Goal: Information Seeking & Learning: Learn about a topic

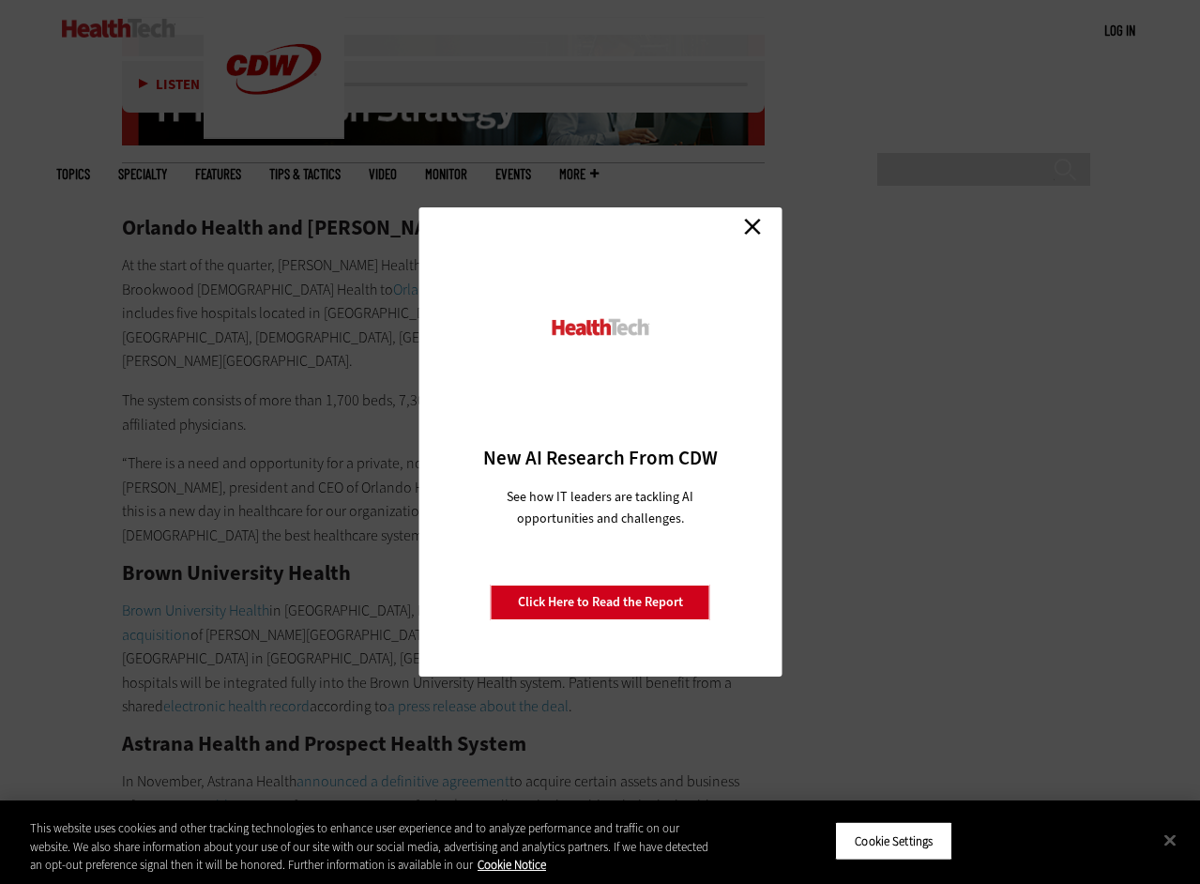
scroll to position [3421, 0]
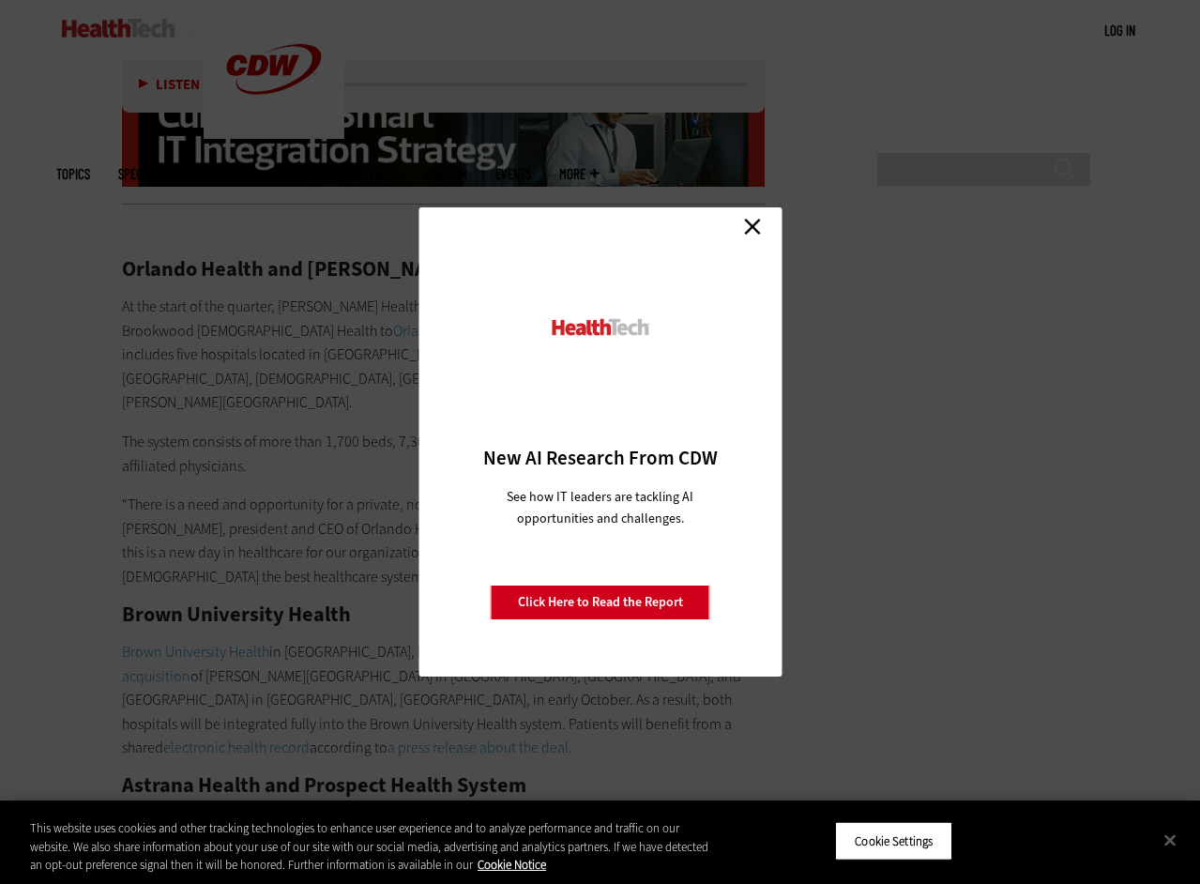
click at [749, 228] on link "Close" at bounding box center [753, 226] width 28 height 28
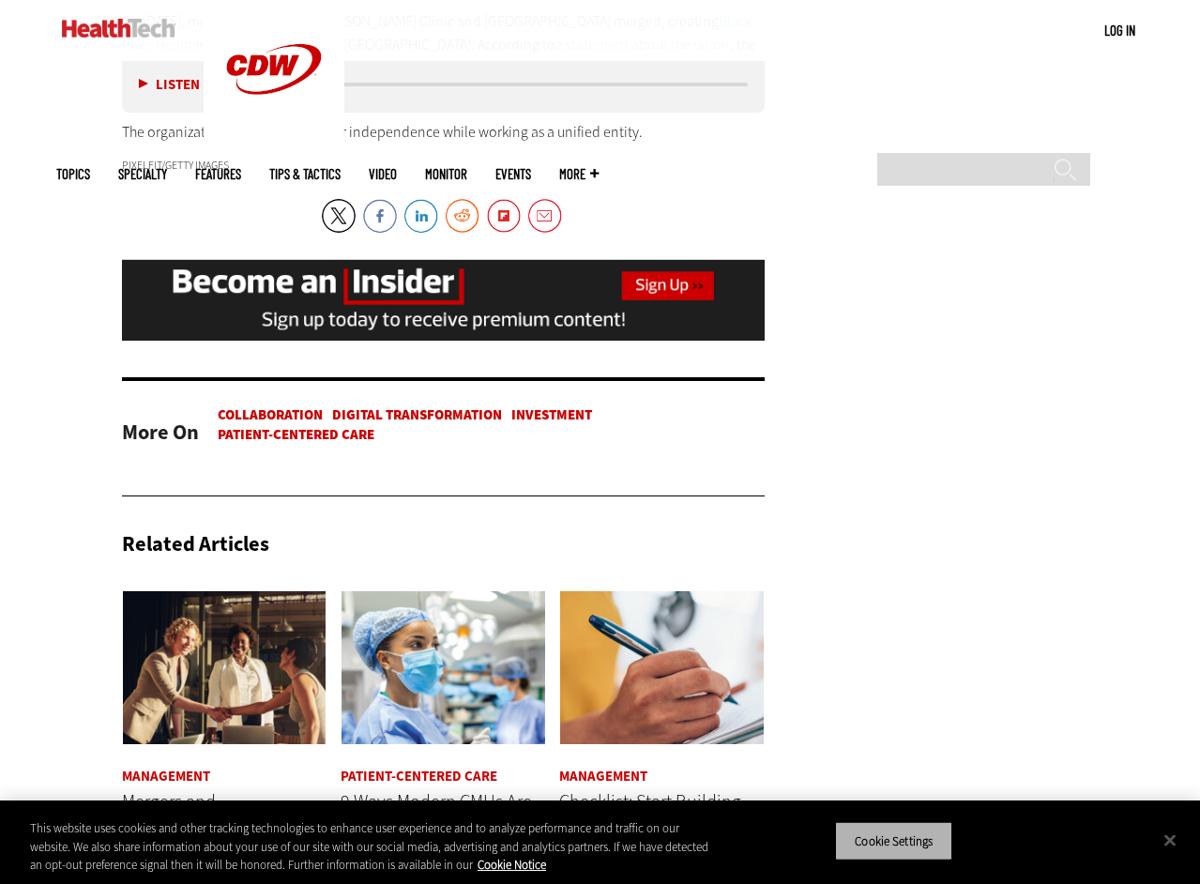
scroll to position [4883, 0]
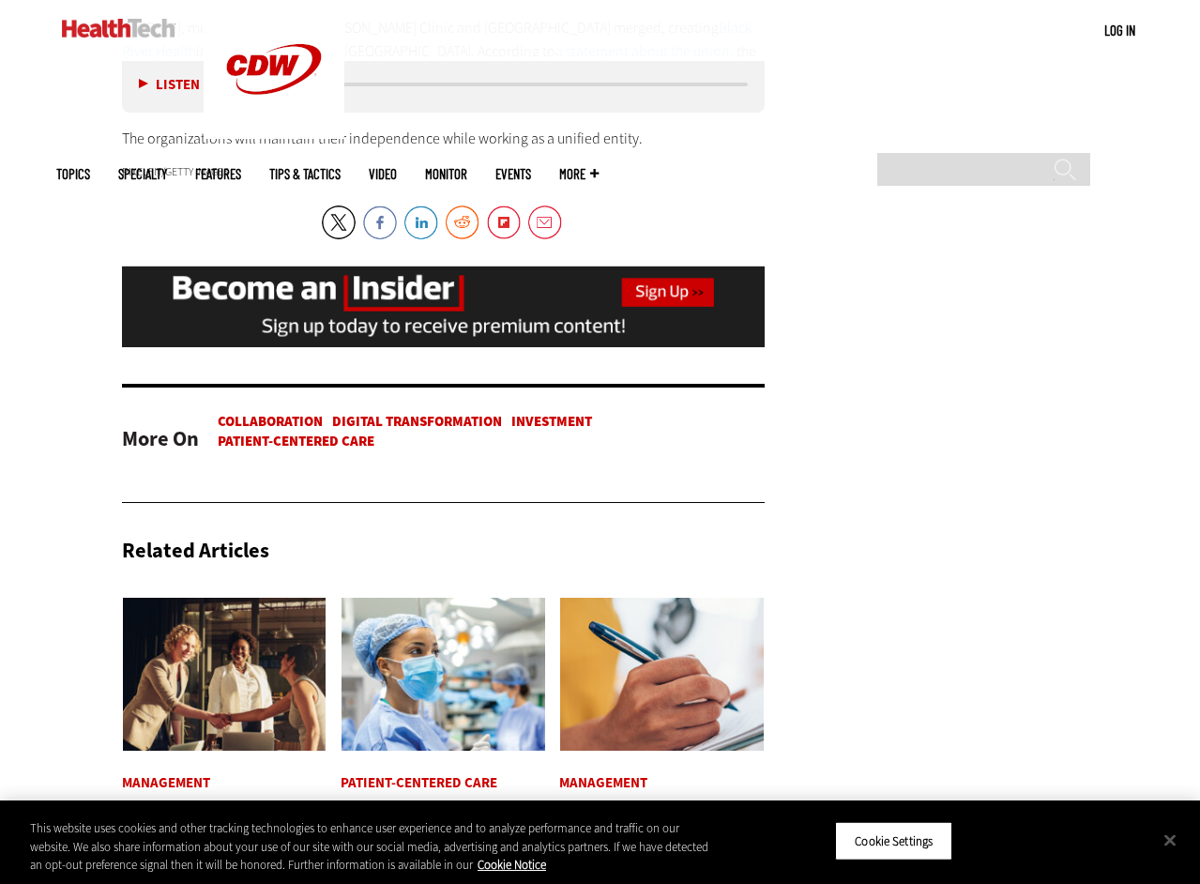
click at [221, 796] on span "Mergers and Acquisitions: An Overview of Notable Healthcare M&A Activity in [DA…" at bounding box center [213, 846] width 182 height 100
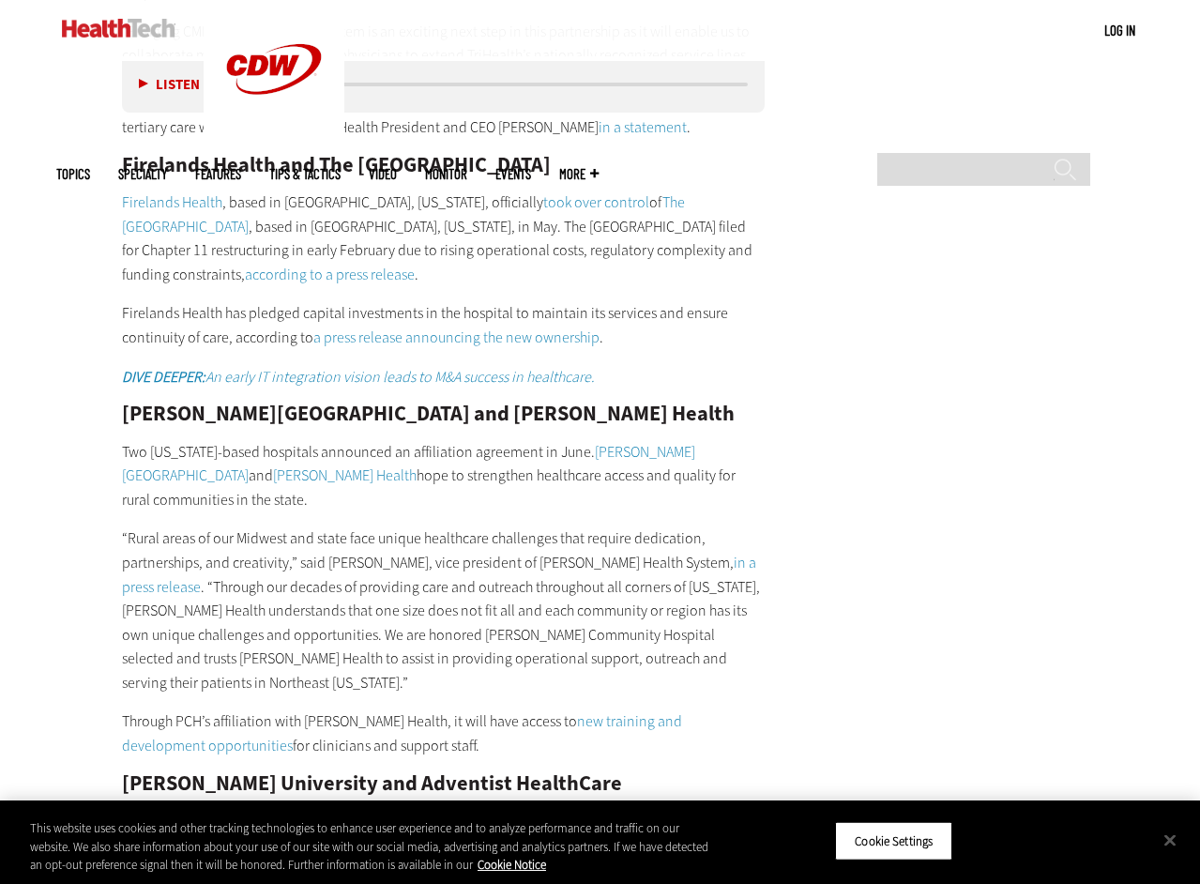
scroll to position [5356, 0]
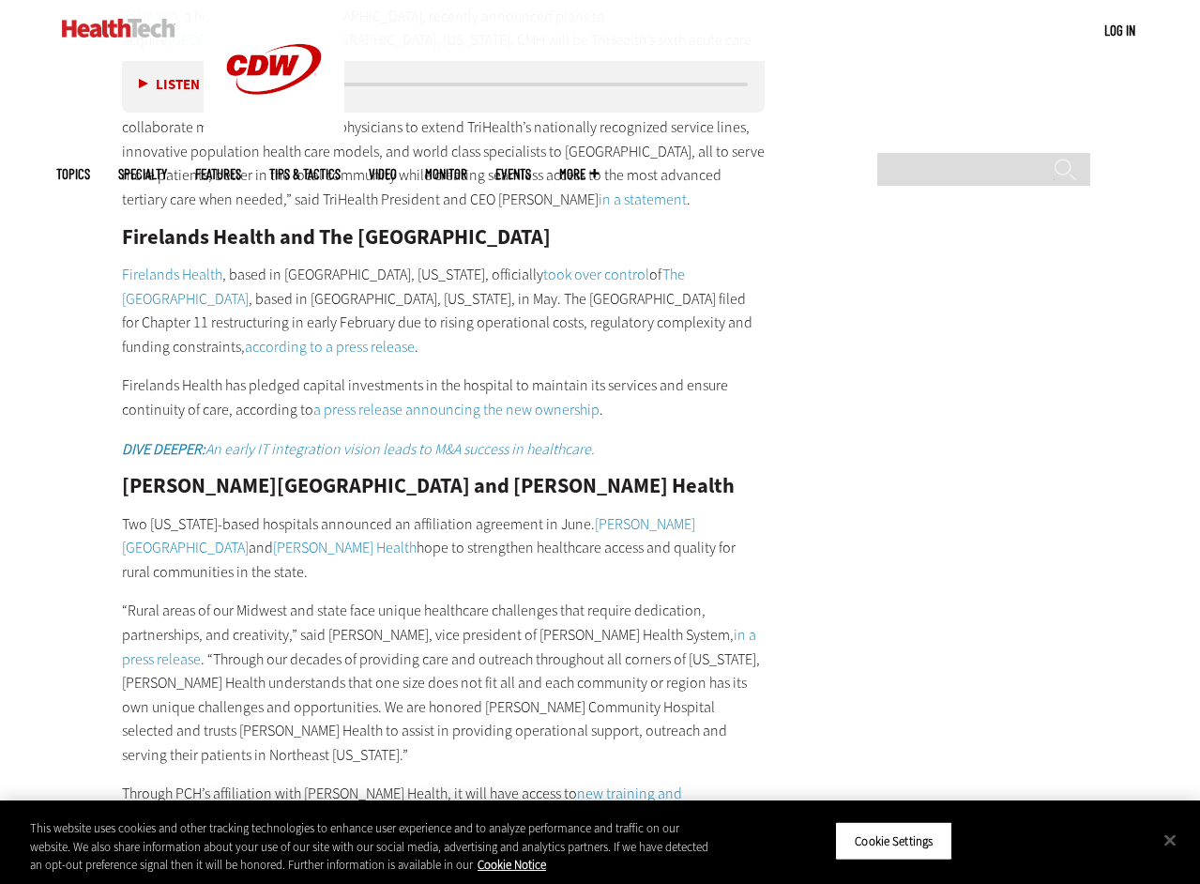
drag, startPoint x: 123, startPoint y: 534, endPoint x: 587, endPoint y: 565, distance: 465.6
